Goal: Find specific page/section

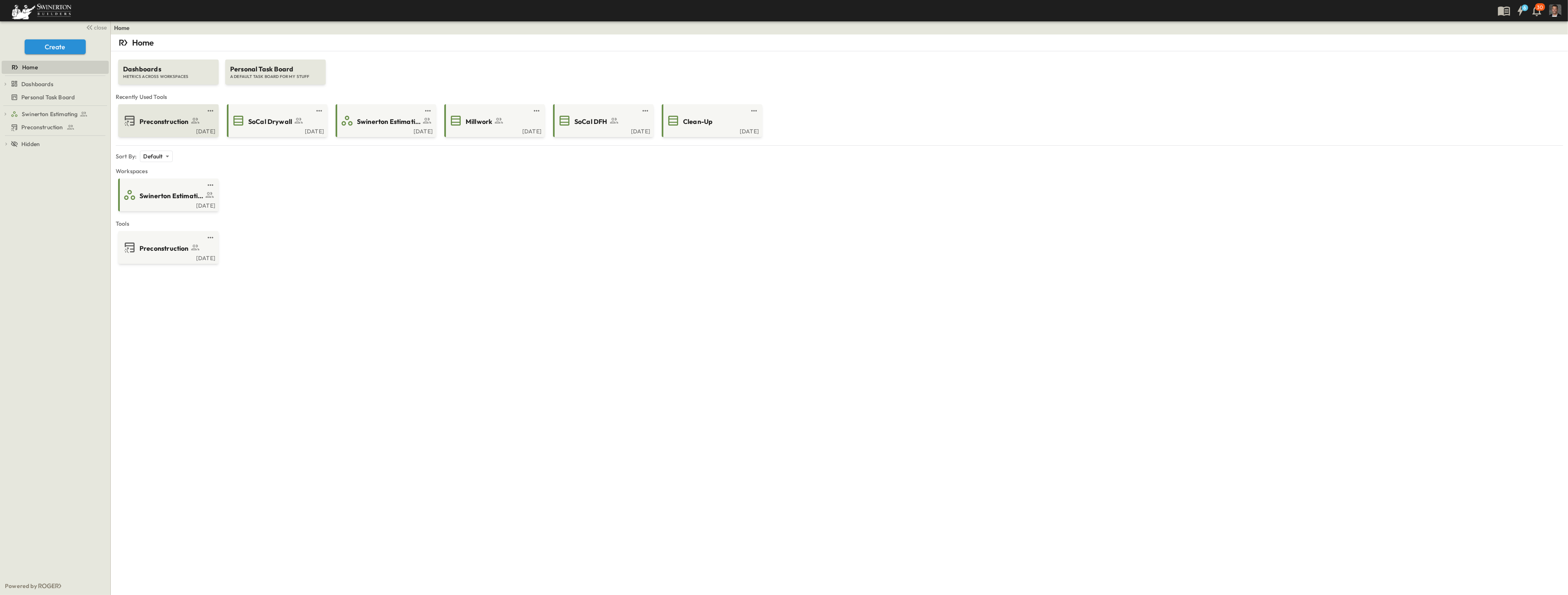
click at [154, 126] on div "Preconstruction" at bounding box center [167, 121] width 89 height 13
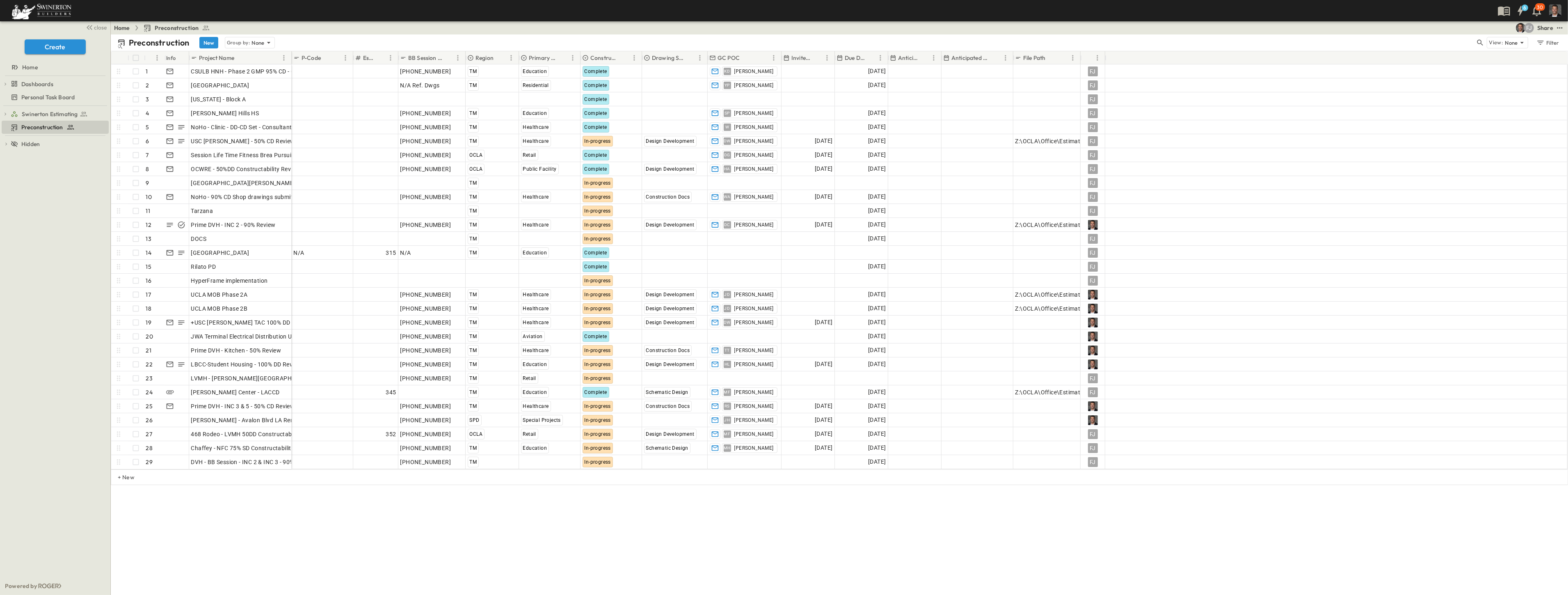
click at [855, 510] on div "Preconstruction New Group by: None View: None Filter # Info Project Name P-Code…" at bounding box center [839, 315] width 1457 height 561
click at [816, 537] on div "Preconstruction New Group by: None View: None Filter # Info Project Name P-Code…" at bounding box center [839, 315] width 1457 height 561
